Goal: Navigation & Orientation: Understand site structure

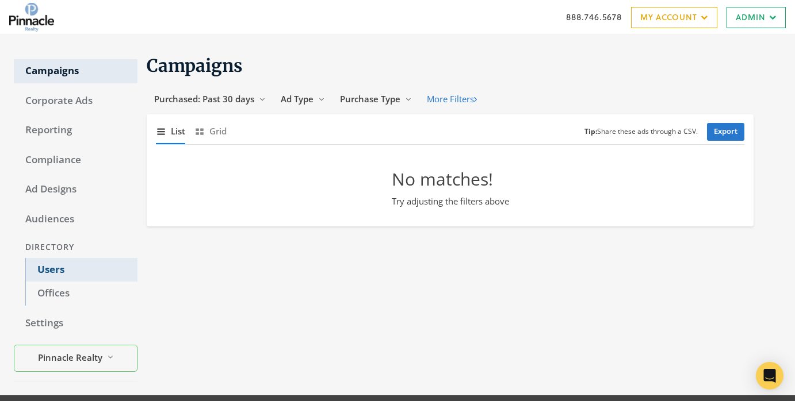
click at [125, 264] on link "Users" at bounding box center [81, 270] width 112 height 24
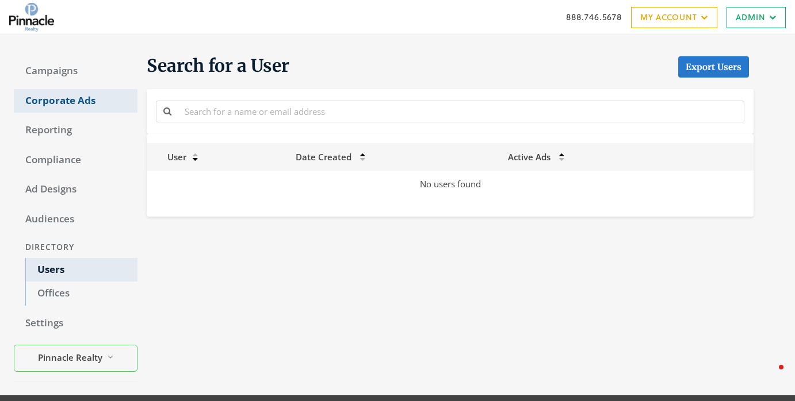
click at [45, 100] on link "Corporate Ads" at bounding box center [76, 101] width 124 height 24
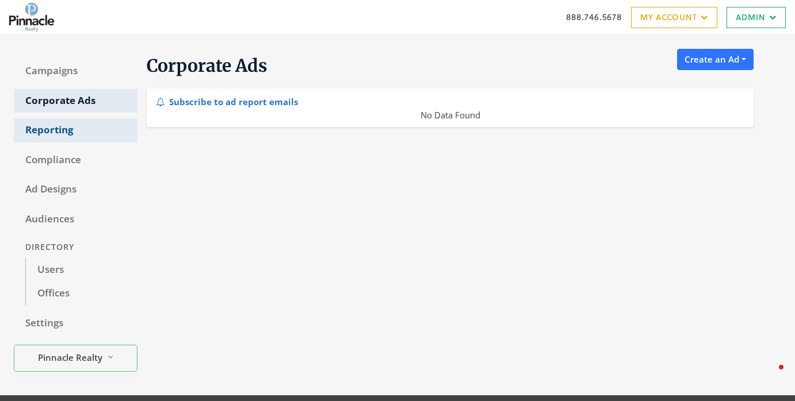
click at [38, 132] on link "Reporting" at bounding box center [76, 130] width 124 height 24
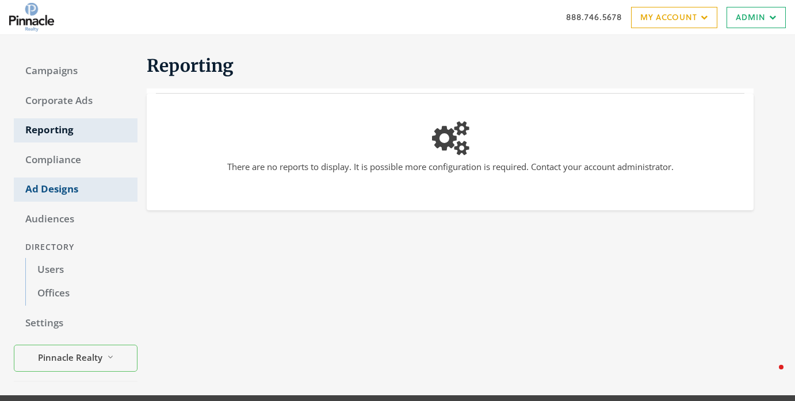
click at [63, 198] on link "Ad Designs" at bounding box center [76, 190] width 124 height 24
